Goal: Task Accomplishment & Management: Complete application form

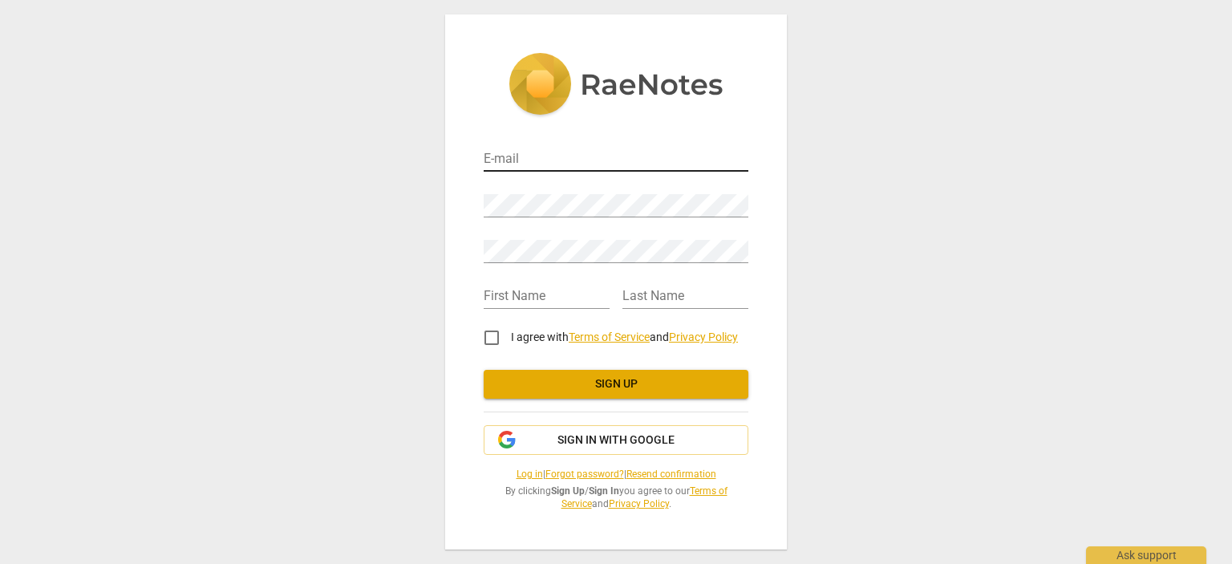
click at [578, 156] on input "email" at bounding box center [616, 159] width 265 height 23
type input "c"
type input "[EMAIL_ADDRESS][DOMAIN_NAME]"
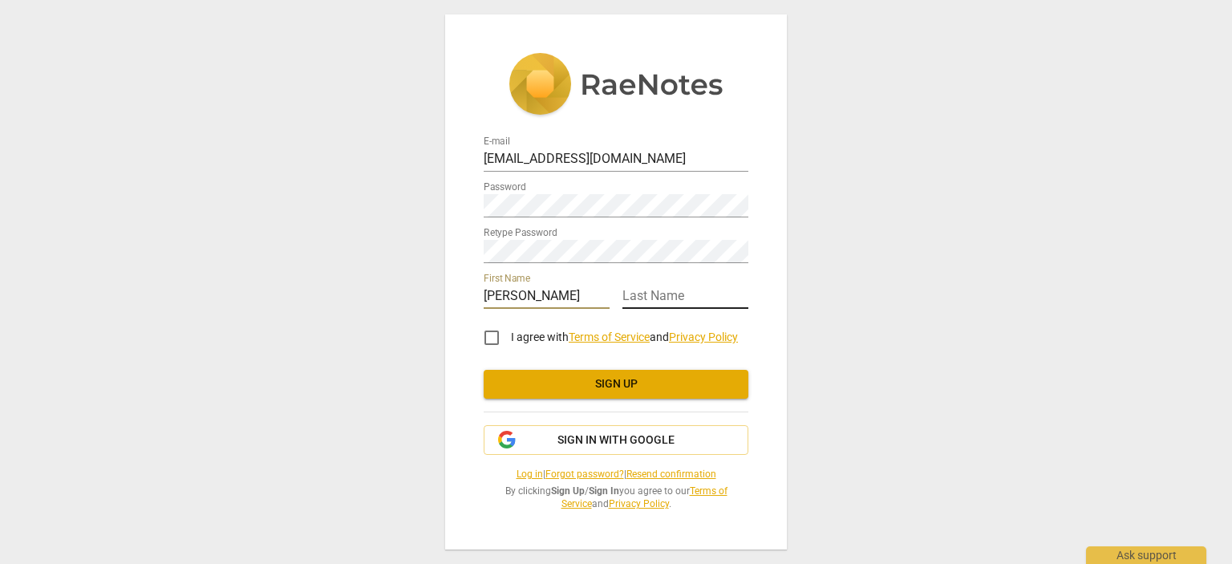
type input "[PERSON_NAME]"
click at [648, 289] on input "text" at bounding box center [685, 296] width 126 height 23
type input "Rothery"
click at [494, 334] on input "I agree with Terms of Service and Privacy Policy" at bounding box center [491, 337] width 38 height 38
checkbox input "true"
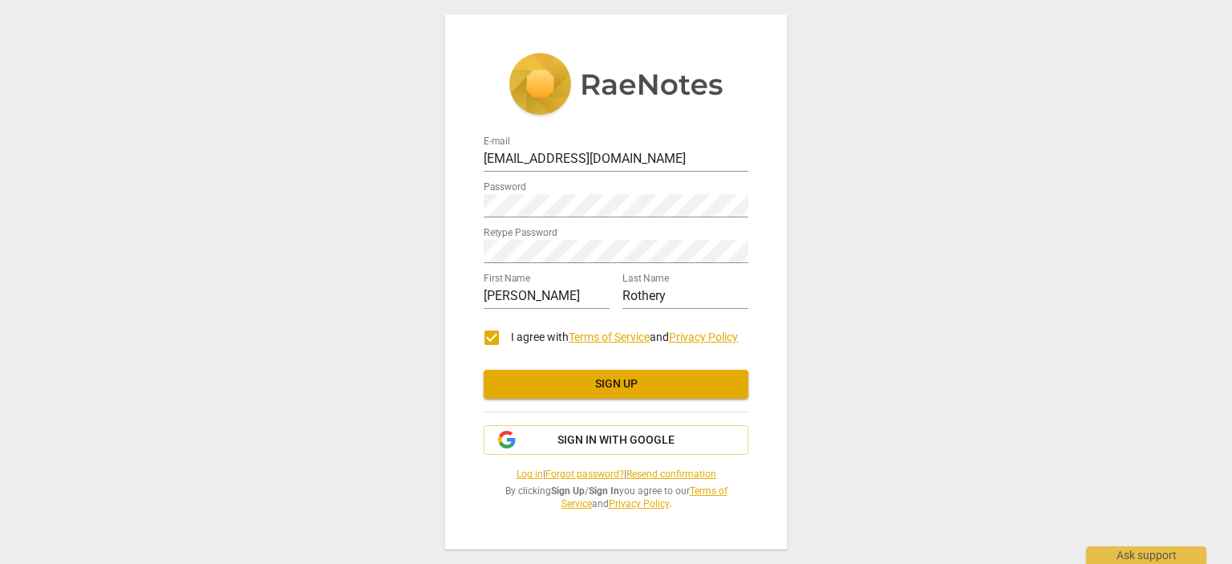
click at [669, 386] on span "Sign up" at bounding box center [615, 384] width 239 height 16
